Goal: Task Accomplishment & Management: Manage account settings

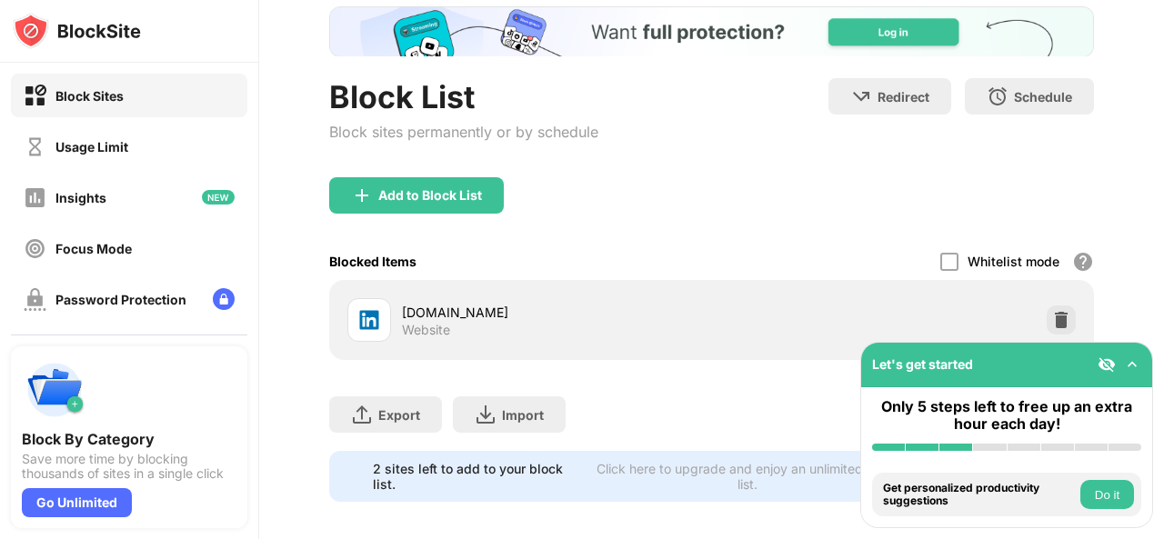
scroll to position [133, 0]
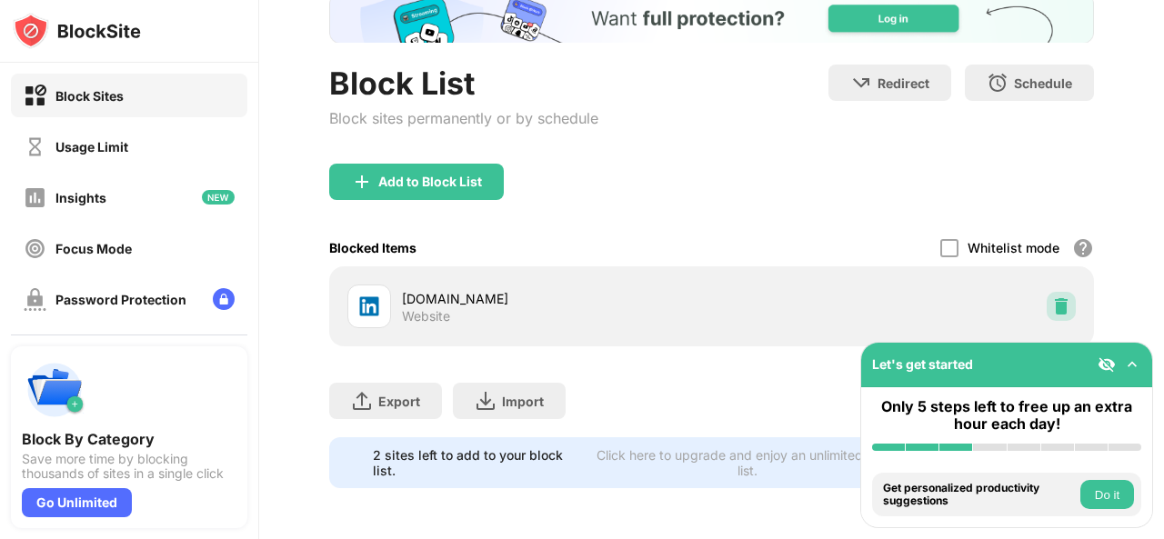
click at [1053, 301] on img at bounding box center [1061, 306] width 18 height 18
click at [1052, 297] on img at bounding box center [1061, 306] width 18 height 18
